Goal: Find specific page/section: Find specific page/section

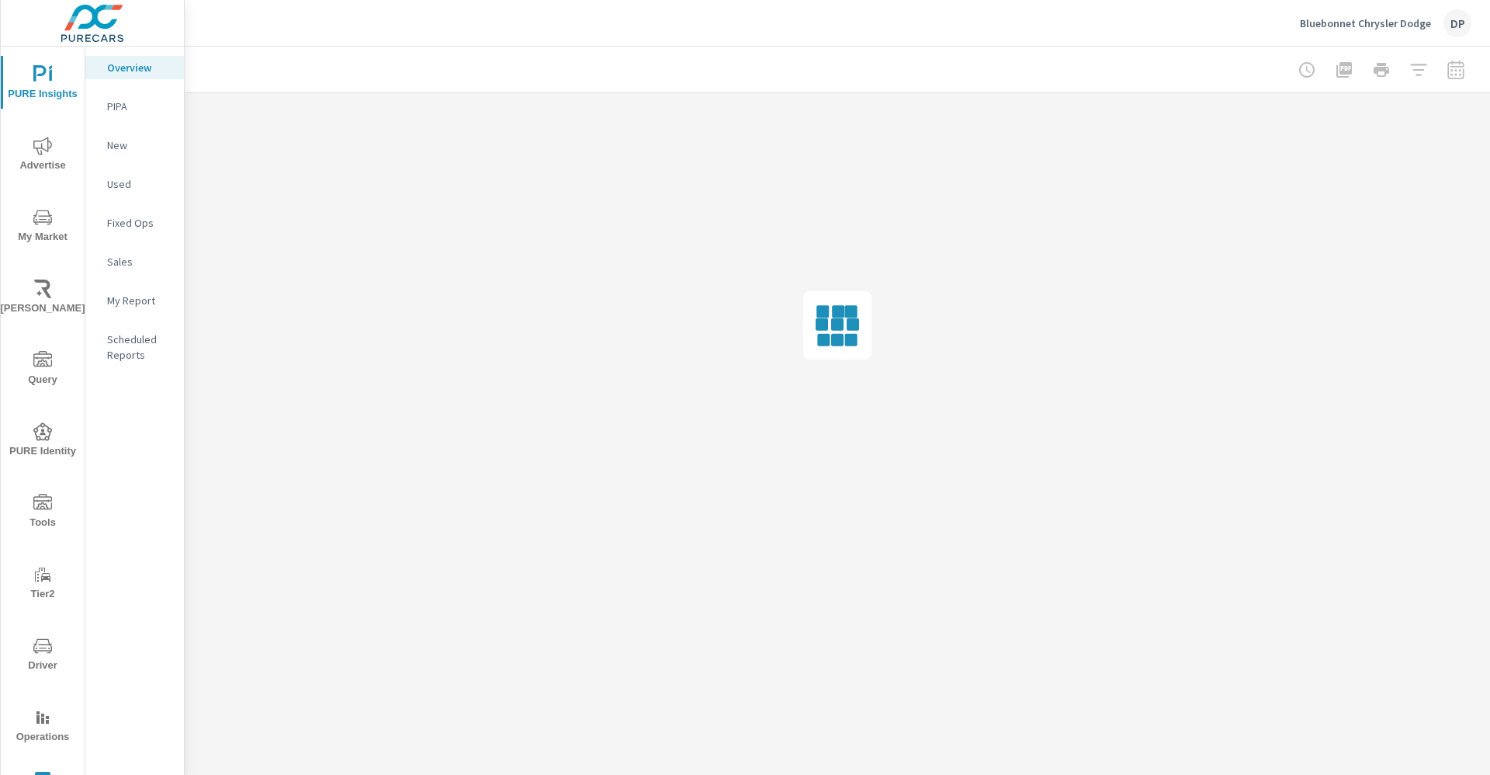
click at [26, 373] on span "Query" at bounding box center [42, 370] width 75 height 38
